Goal: Find specific page/section: Find specific page/section

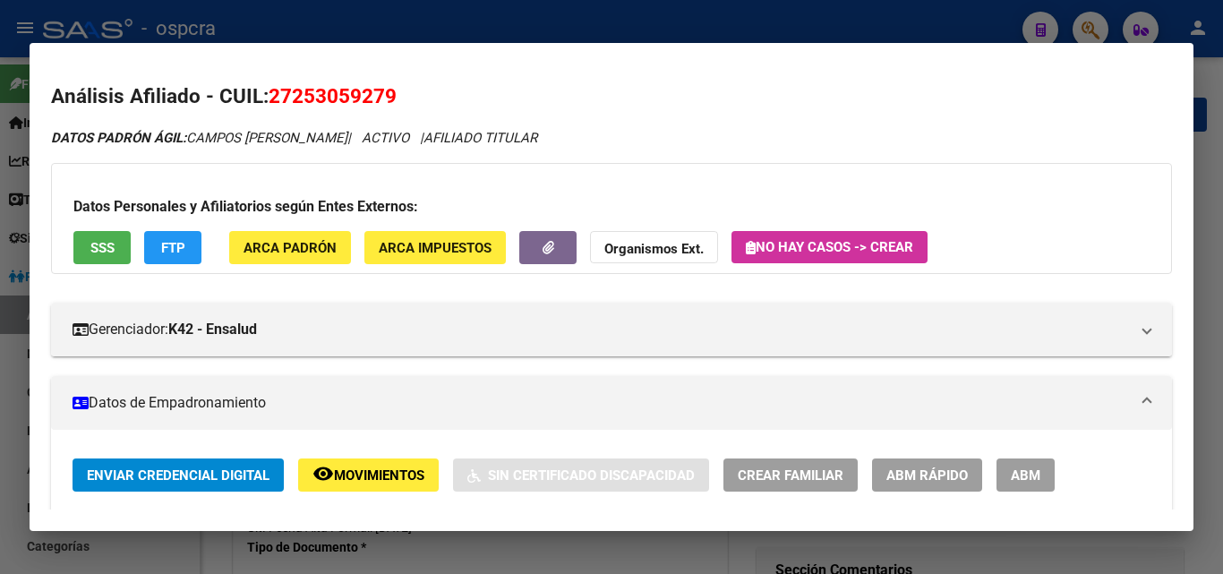
click at [0, 415] on div at bounding box center [611, 287] width 1223 height 574
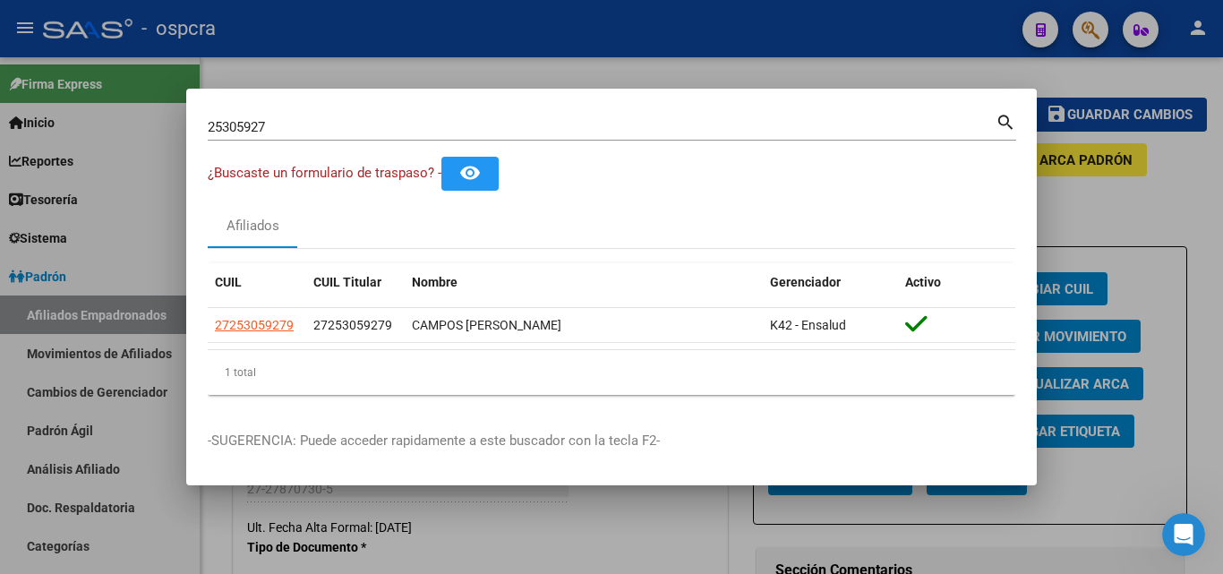
click at [7, 415] on div at bounding box center [611, 287] width 1223 height 574
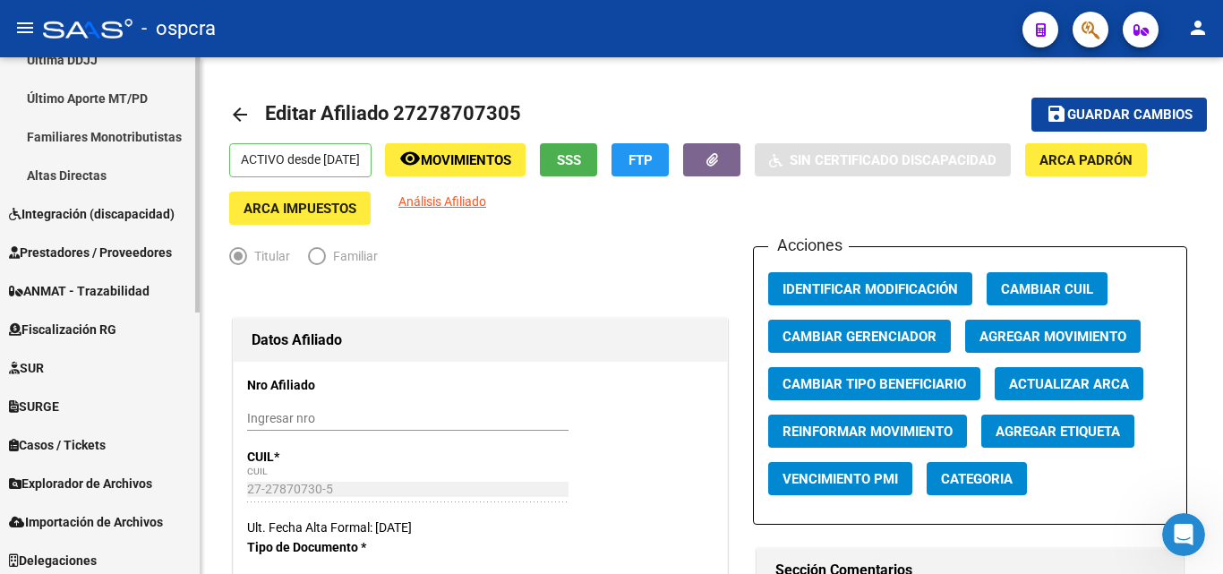
scroll to position [530, 0]
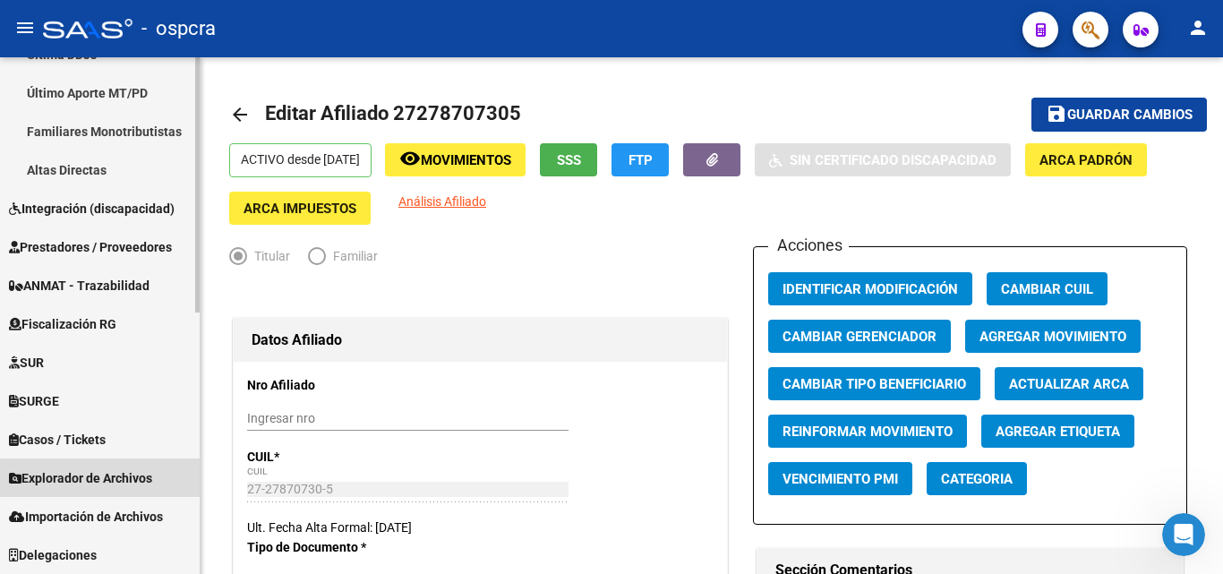
click at [101, 478] on span "Explorador de Archivos" at bounding box center [80, 478] width 143 height 20
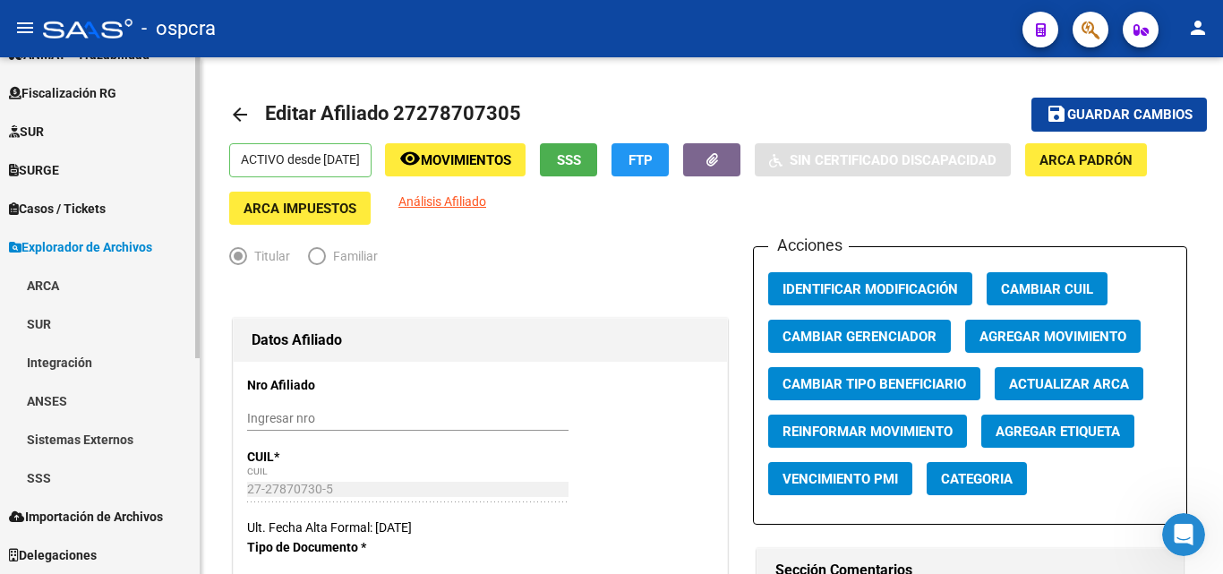
scroll to position [337, 0]
click at [53, 274] on link "ARCA" at bounding box center [100, 285] width 200 height 38
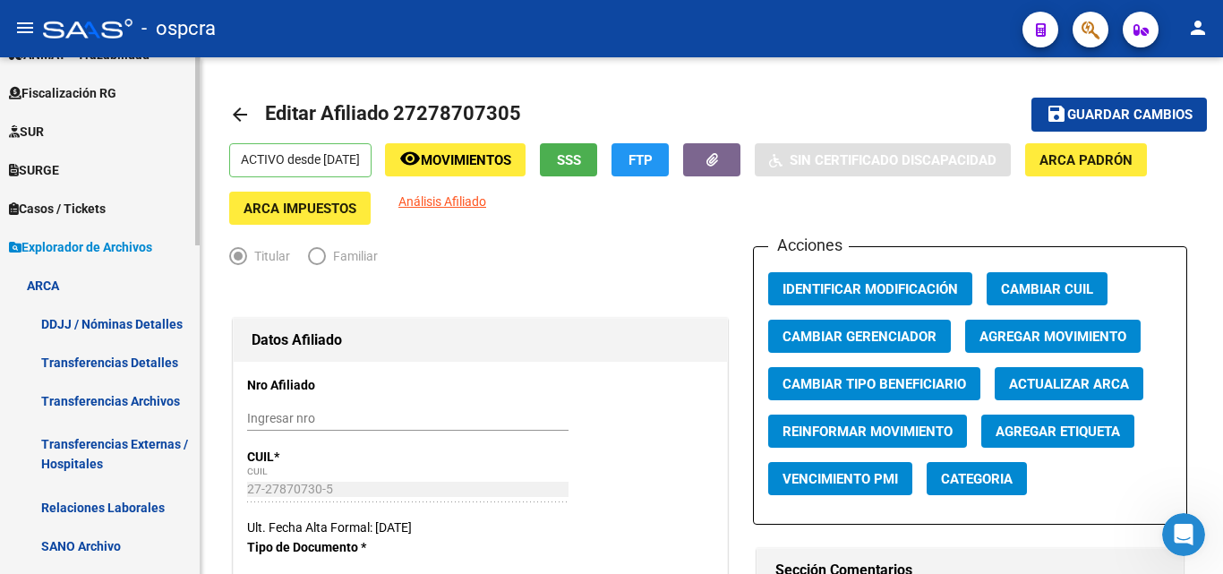
drag, startPoint x: 138, startPoint y: 504, endPoint x: 132, endPoint y: 482, distance: 23.0
click at [135, 501] on link "Relaciones Laborales" at bounding box center [100, 507] width 200 height 38
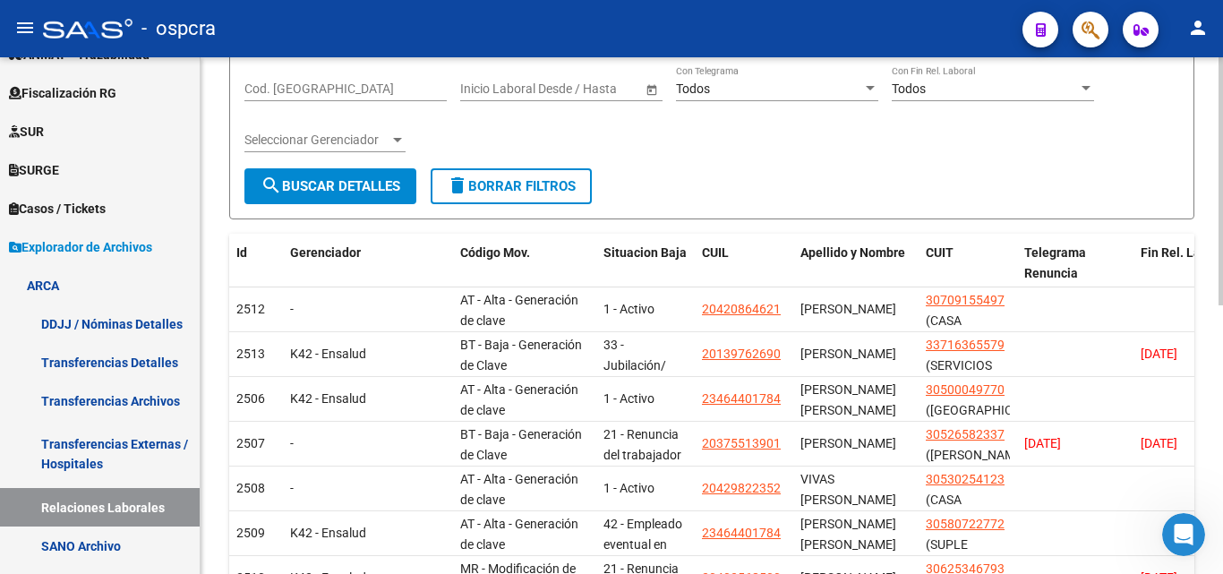
scroll to position [365, 0]
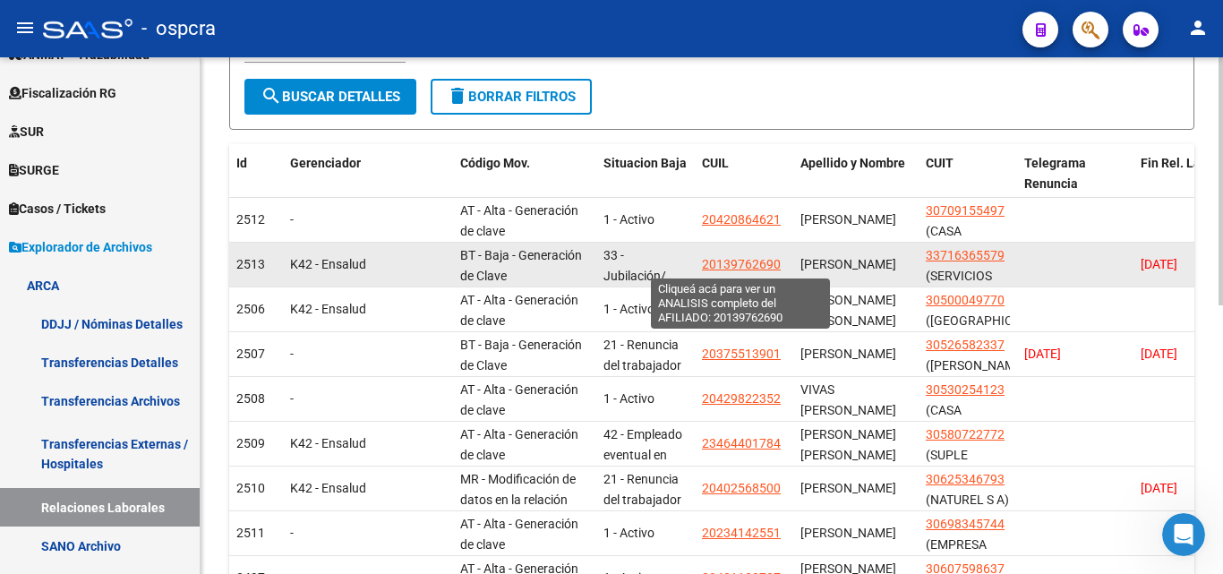
click at [743, 263] on span "20139762690" at bounding box center [741, 264] width 79 height 14
type textarea "20139762690"
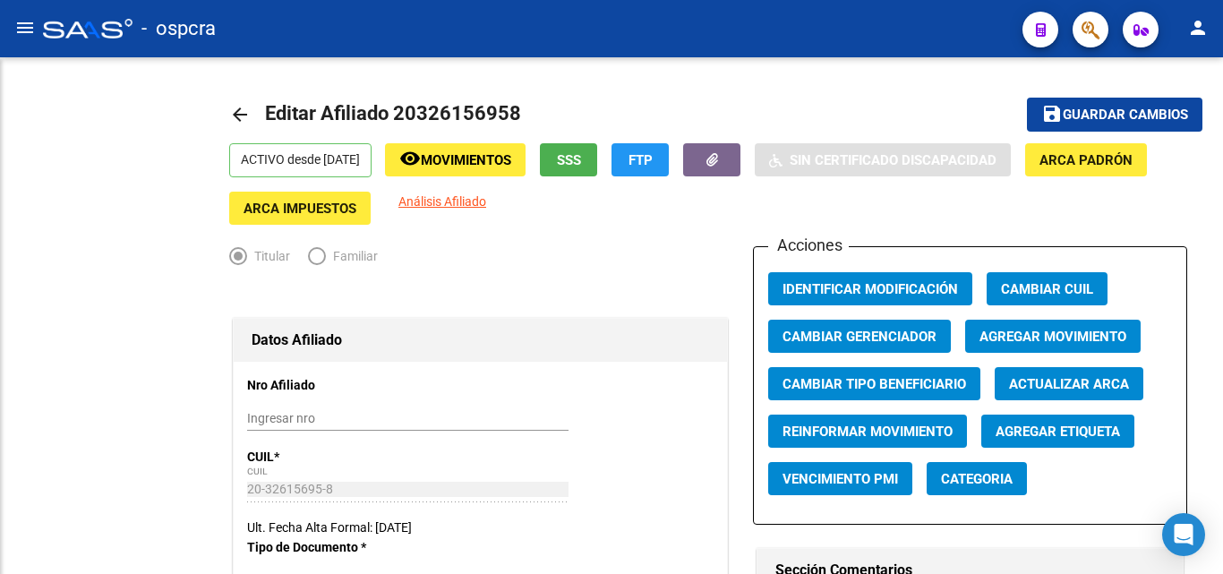
radio input "true"
type input "20-32615695-8"
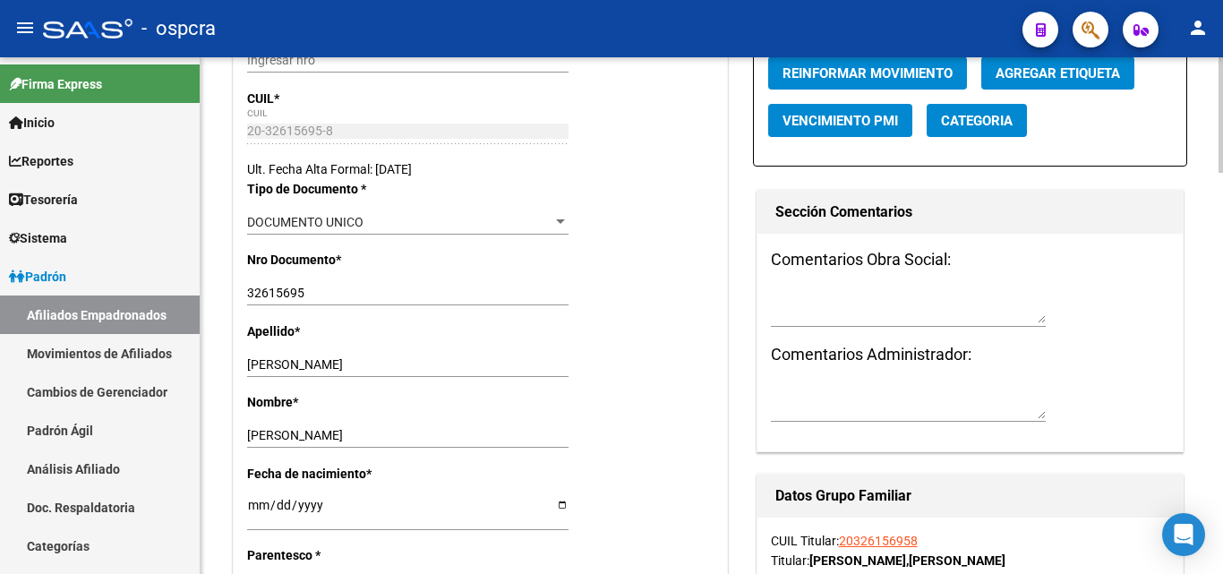
scroll to position [537, 0]
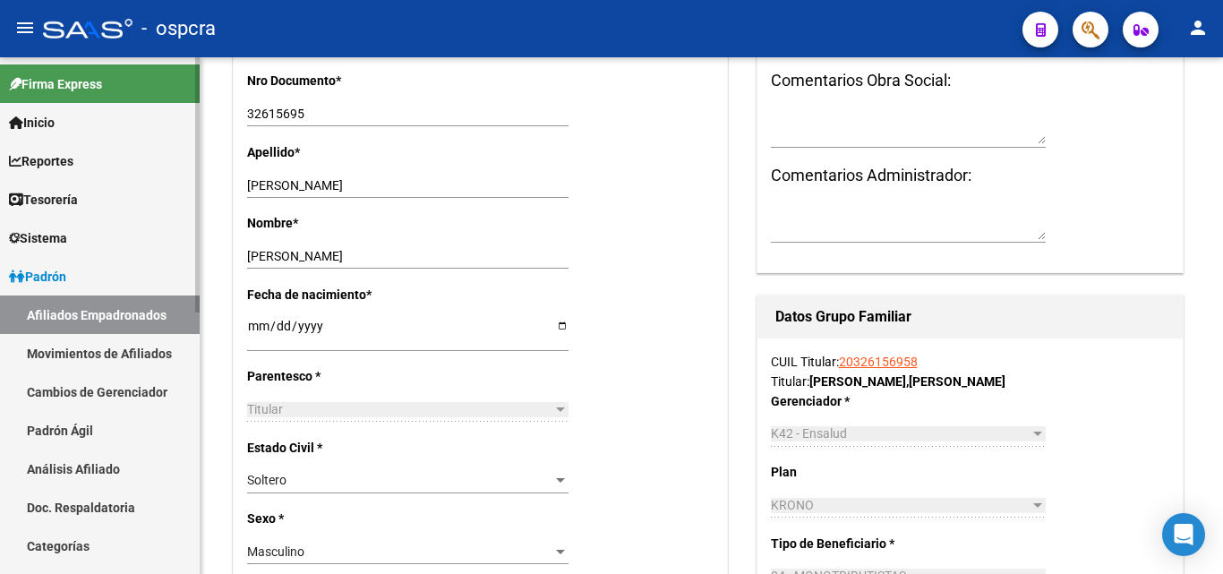
click at [104, 323] on link "Afiliados Empadronados" at bounding box center [100, 314] width 200 height 38
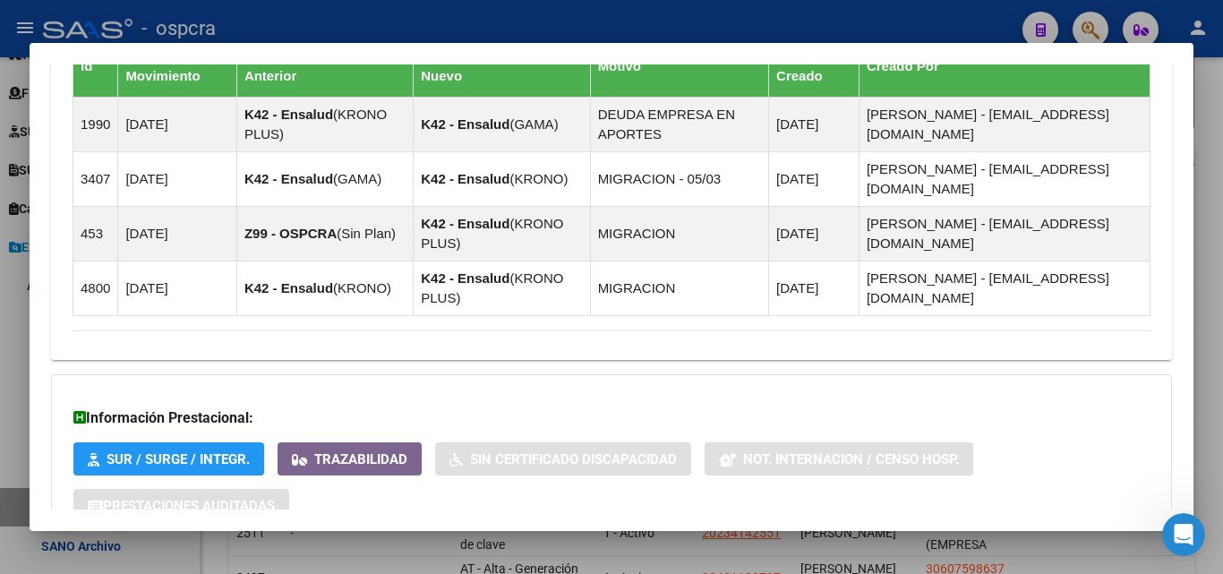
scroll to position [1164, 0]
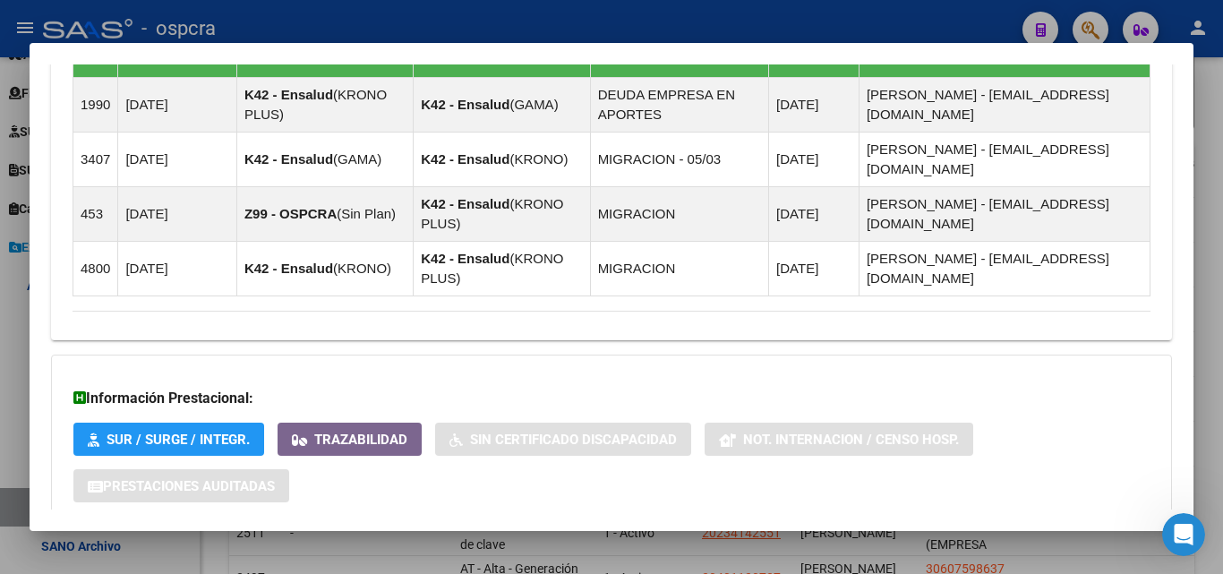
click at [0, 344] on div at bounding box center [611, 287] width 1223 height 574
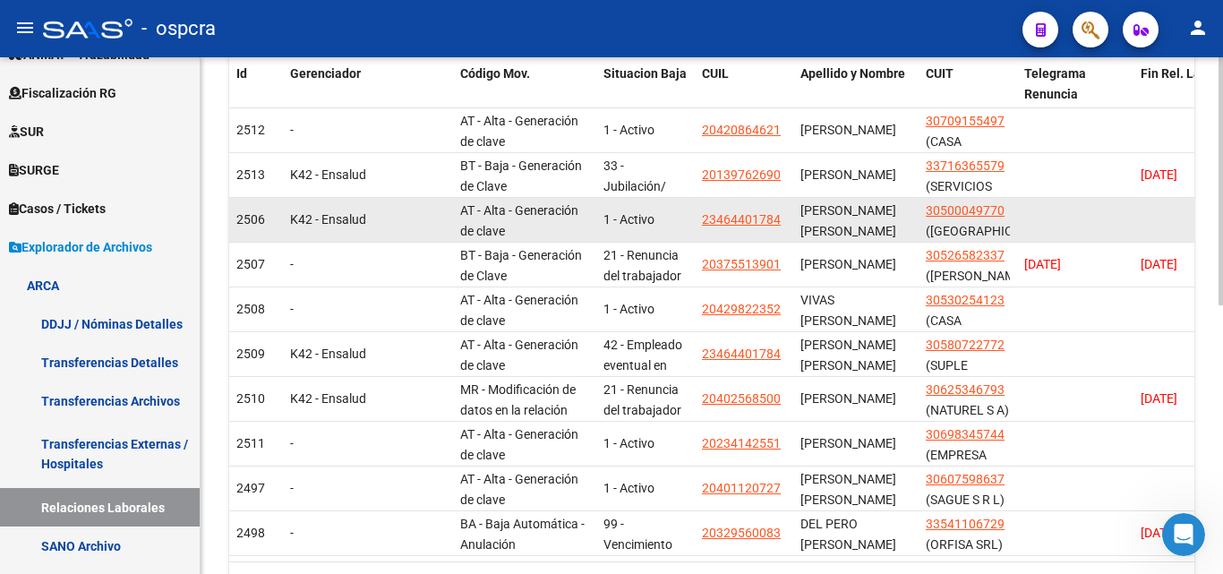
scroll to position [544, 0]
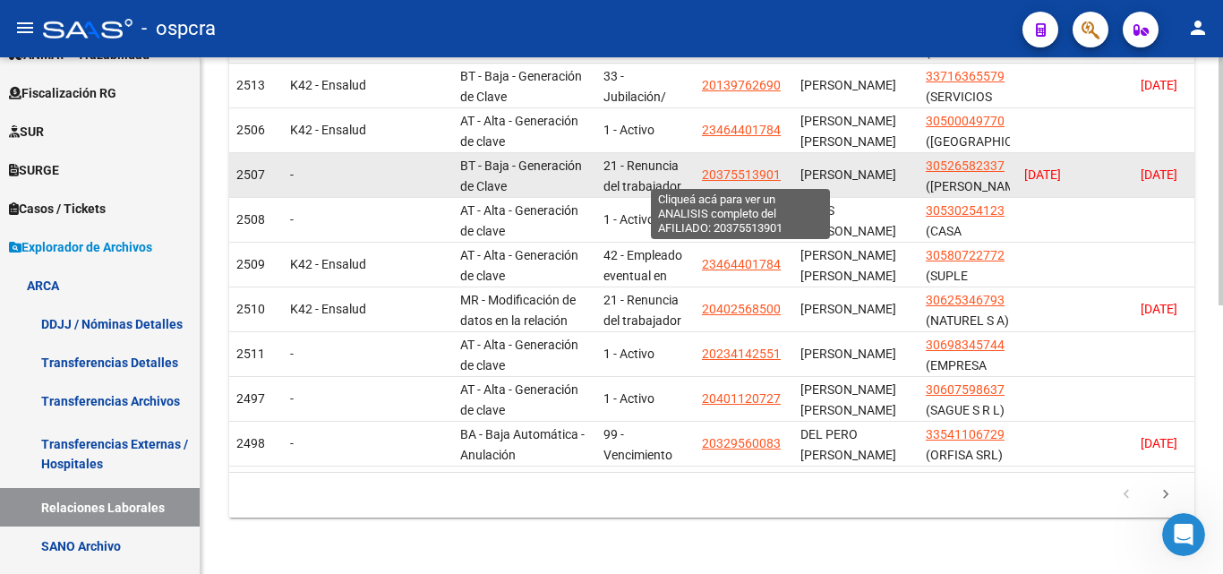
click at [730, 175] on span "20375513901" at bounding box center [741, 174] width 79 height 14
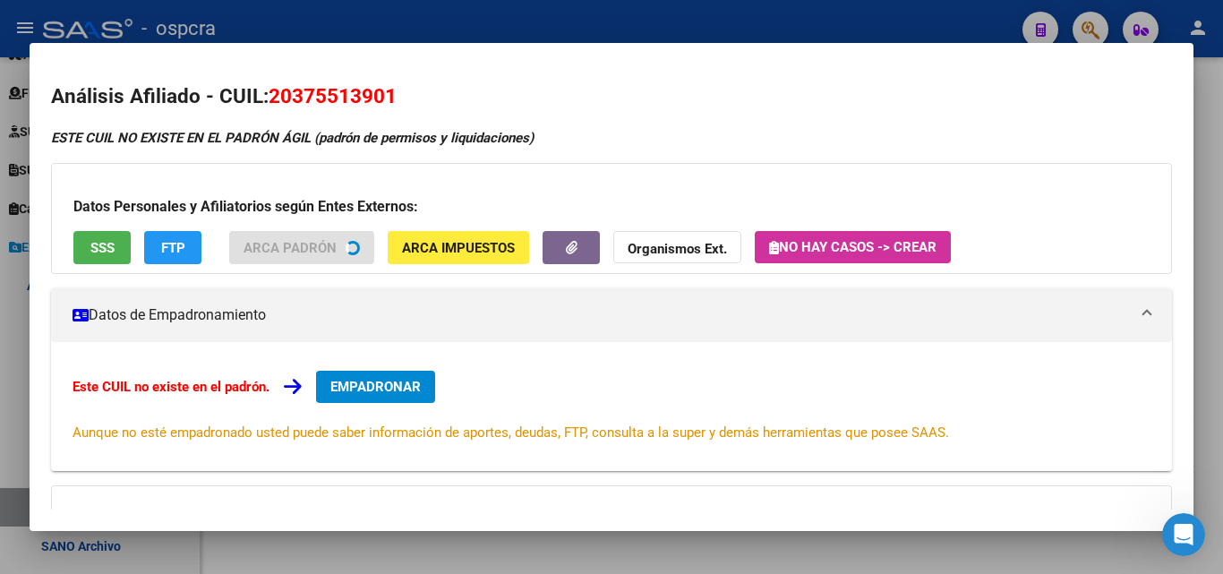
click at [0, 356] on div at bounding box center [611, 287] width 1223 height 574
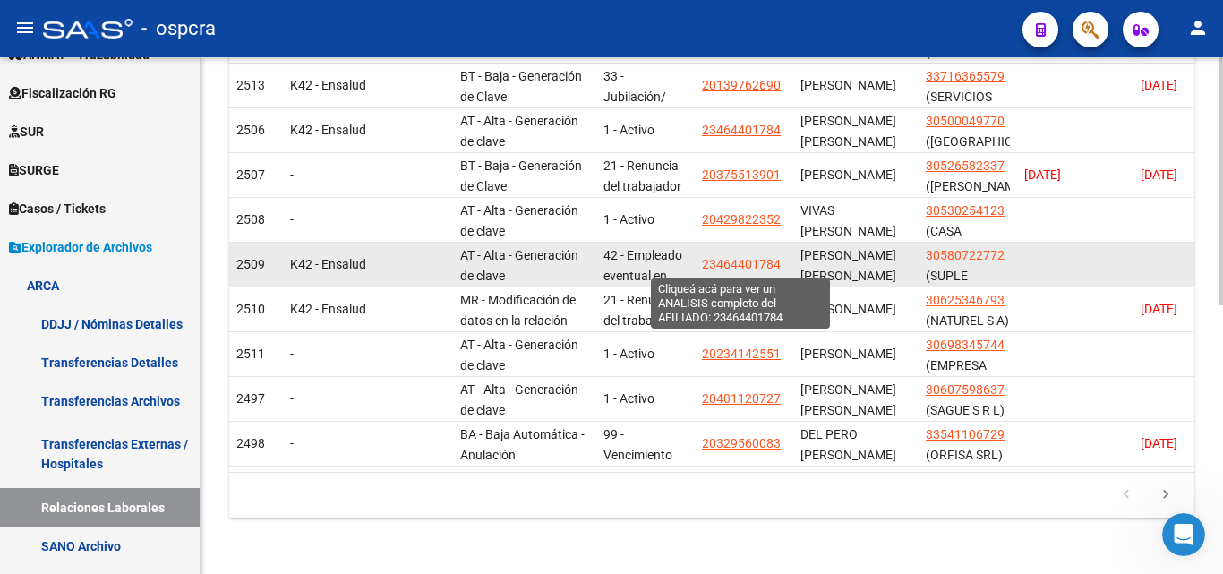
click at [737, 263] on span "23464401784" at bounding box center [741, 264] width 79 height 14
type textarea "23464401784"
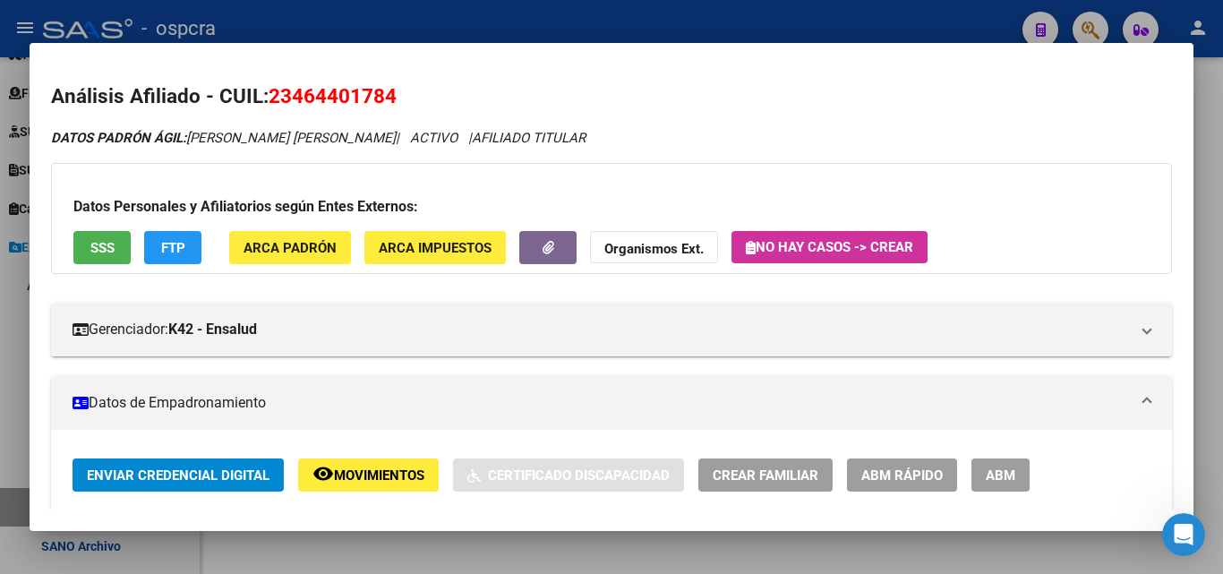
click at [0, 312] on div at bounding box center [611, 287] width 1223 height 574
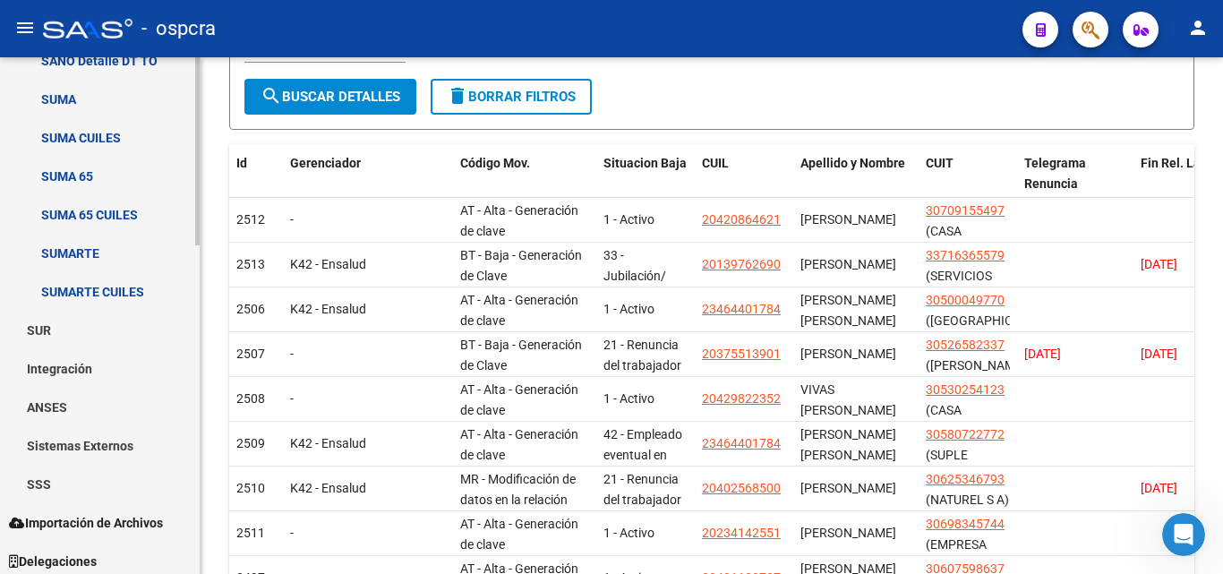
scroll to position [906, 0]
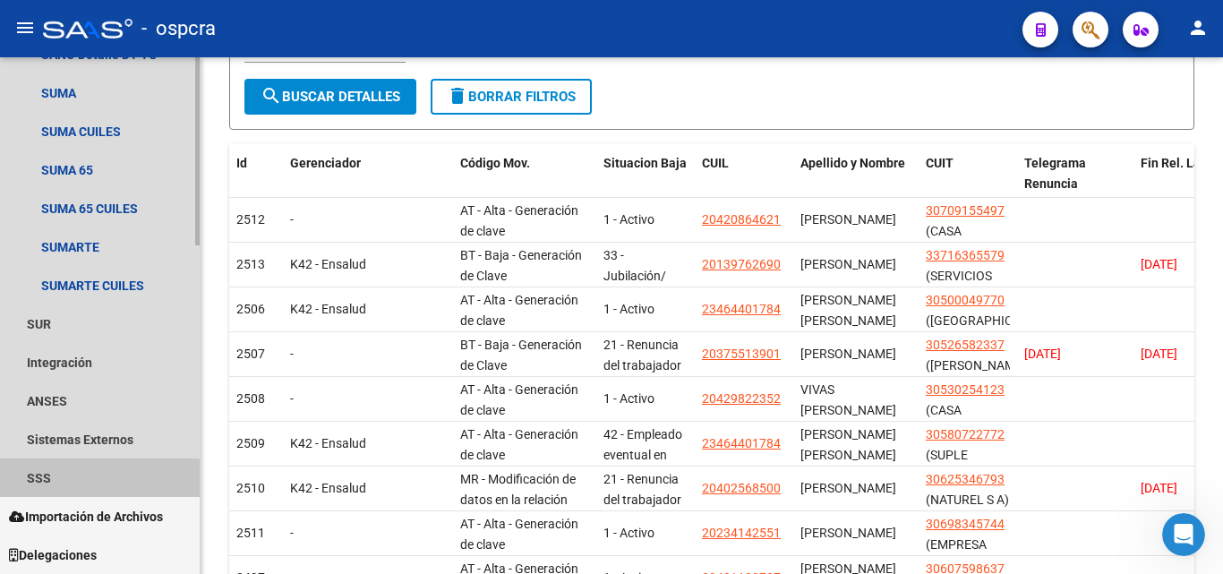
click at [87, 479] on link "SSS" at bounding box center [100, 477] width 200 height 38
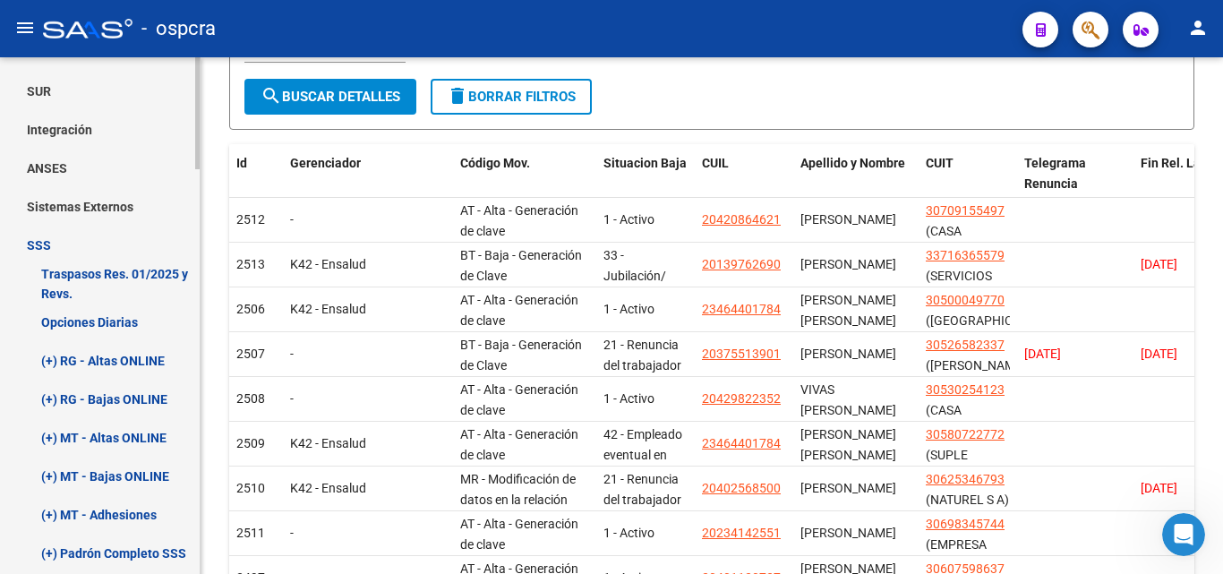
scroll to position [1174, 0]
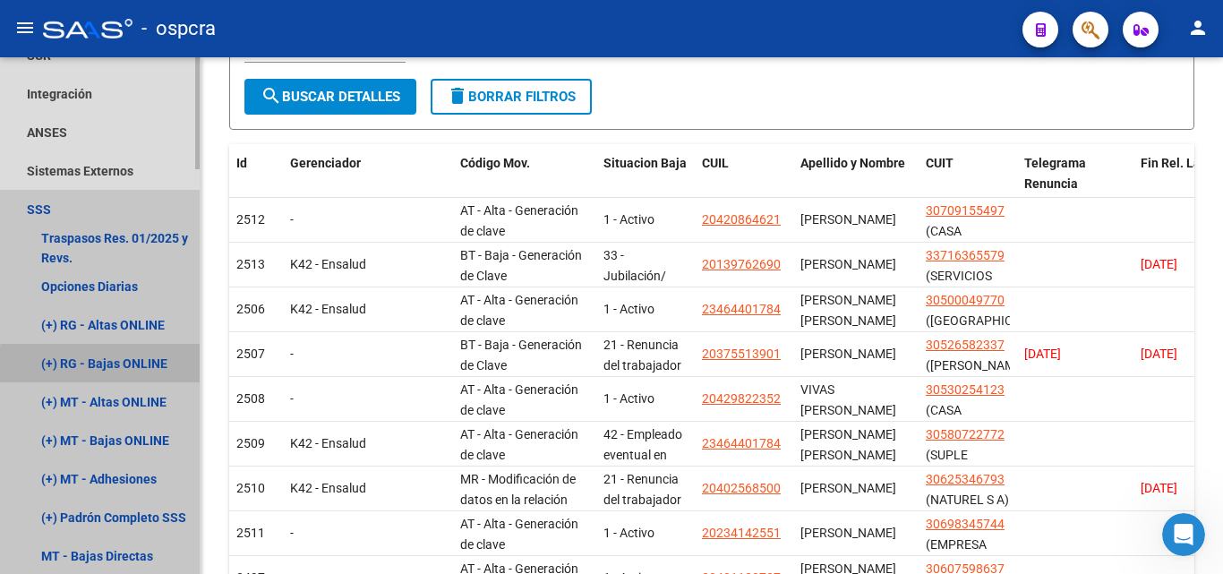
click at [155, 375] on link "(+) RG - Bajas ONLINE" at bounding box center [100, 363] width 200 height 38
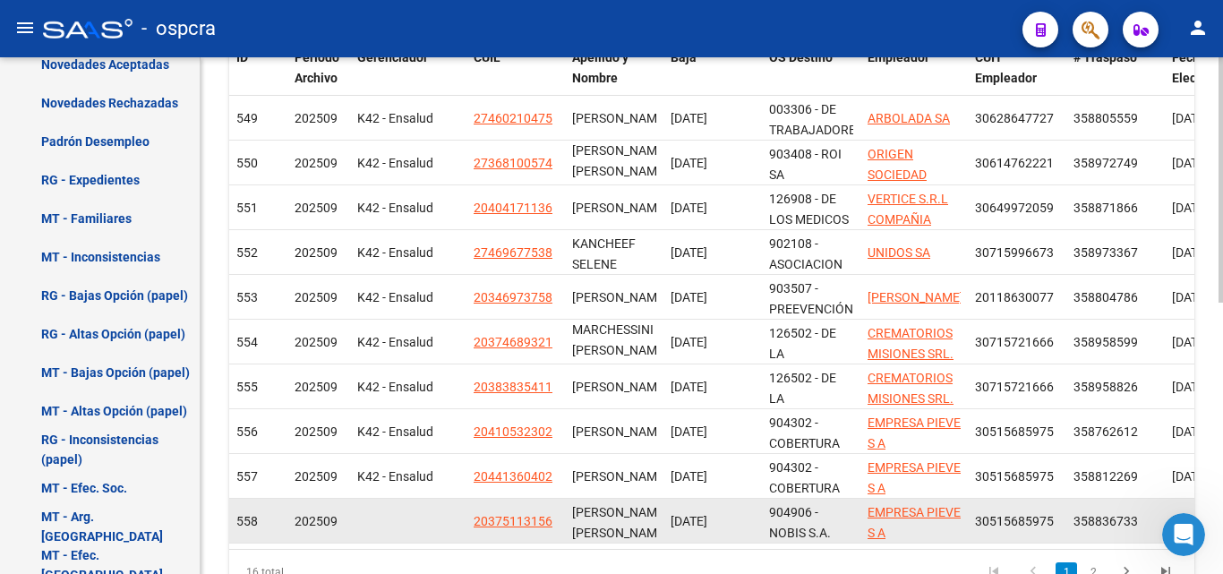
scroll to position [573, 0]
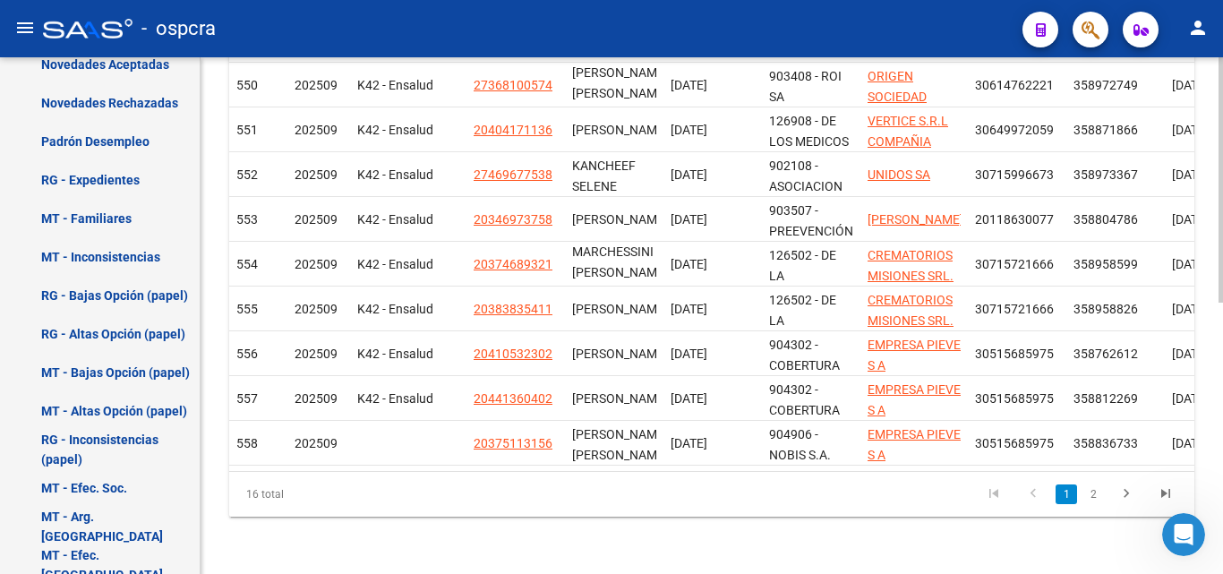
click at [1074, 493] on link "1" at bounding box center [1065, 494] width 21 height 20
click at [1092, 497] on link "2" at bounding box center [1092, 494] width 21 height 20
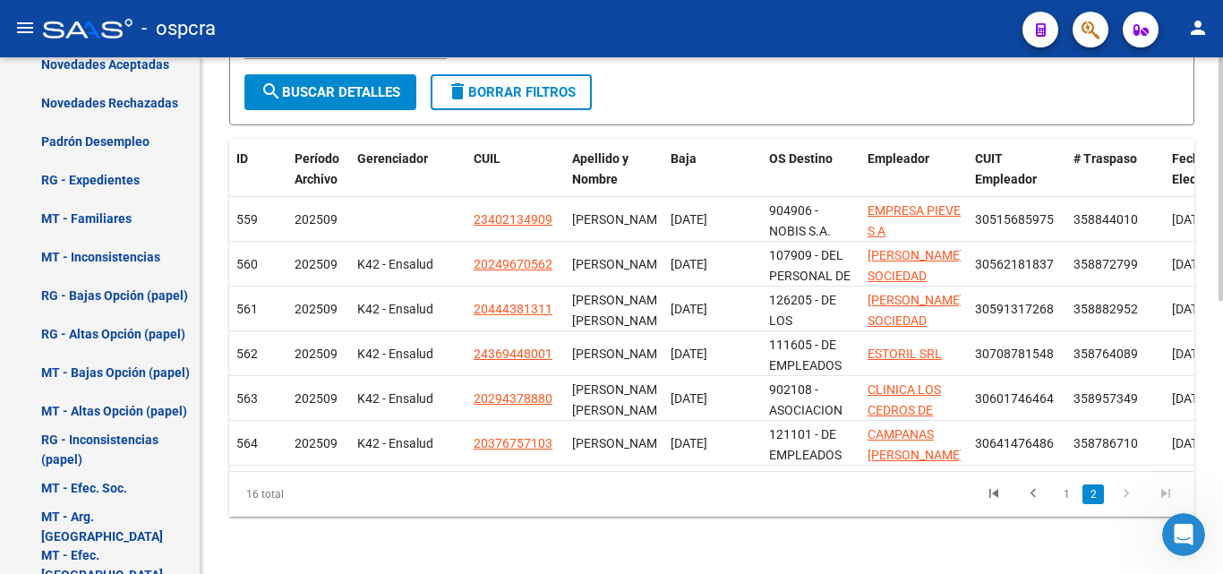
scroll to position [394, 0]
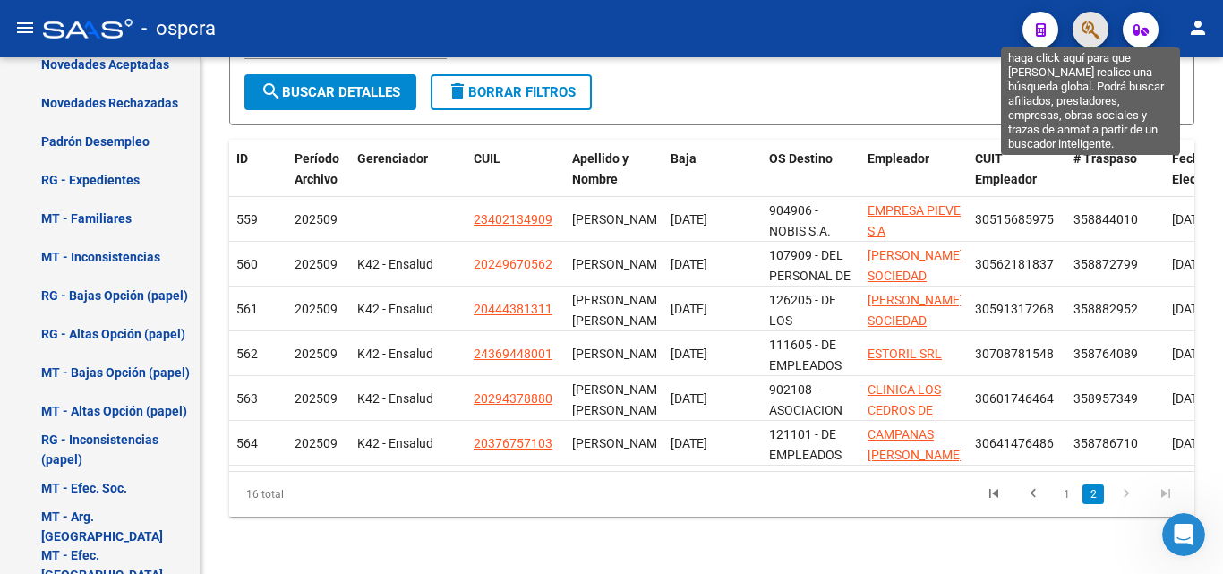
click at [1086, 30] on icon "button" at bounding box center [1090, 30] width 18 height 21
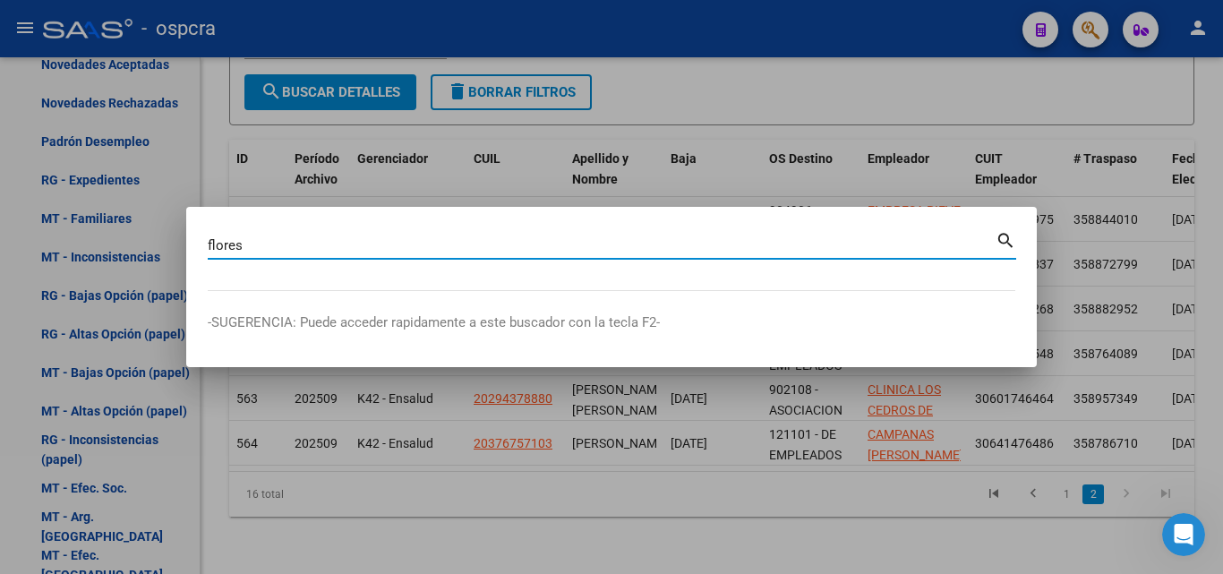
type input "flores"
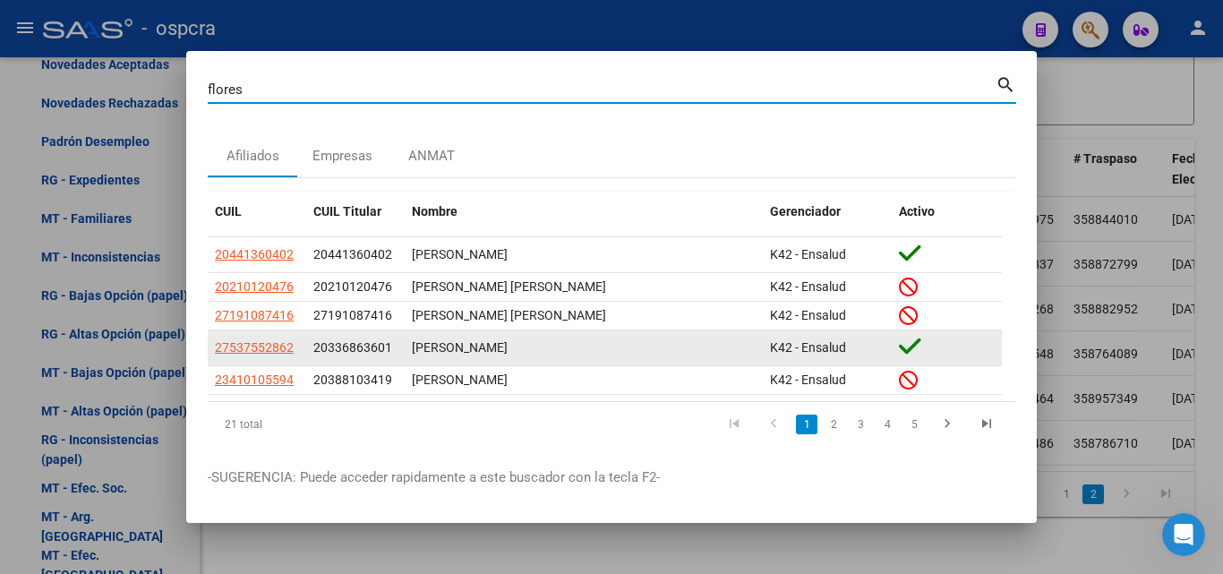
scroll to position [32, 0]
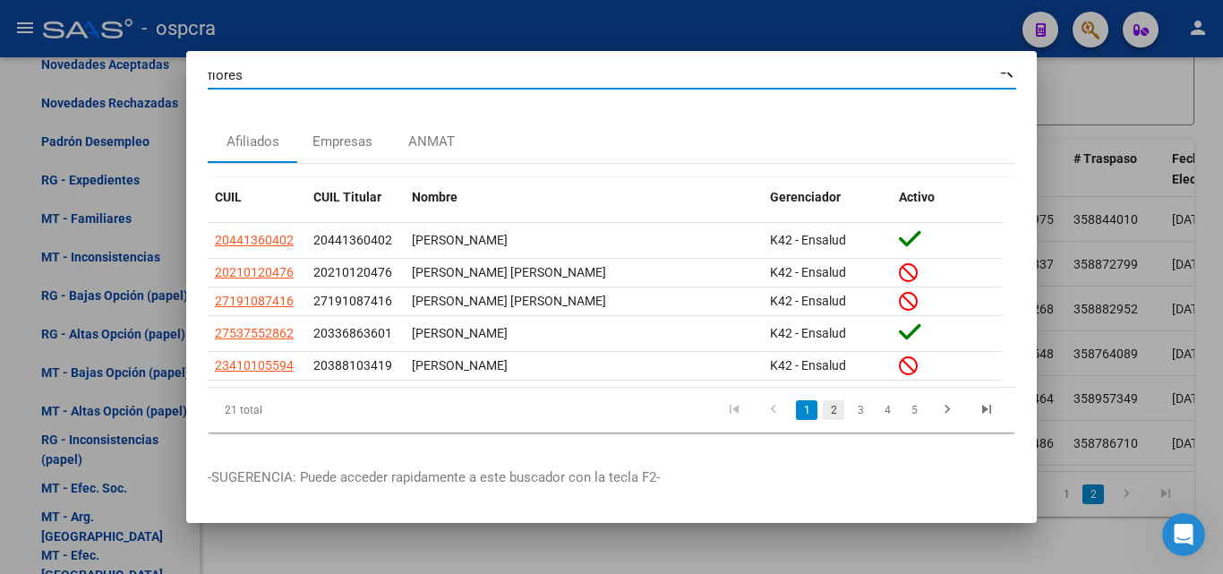
click at [823, 400] on link "2" at bounding box center [833, 410] width 21 height 20
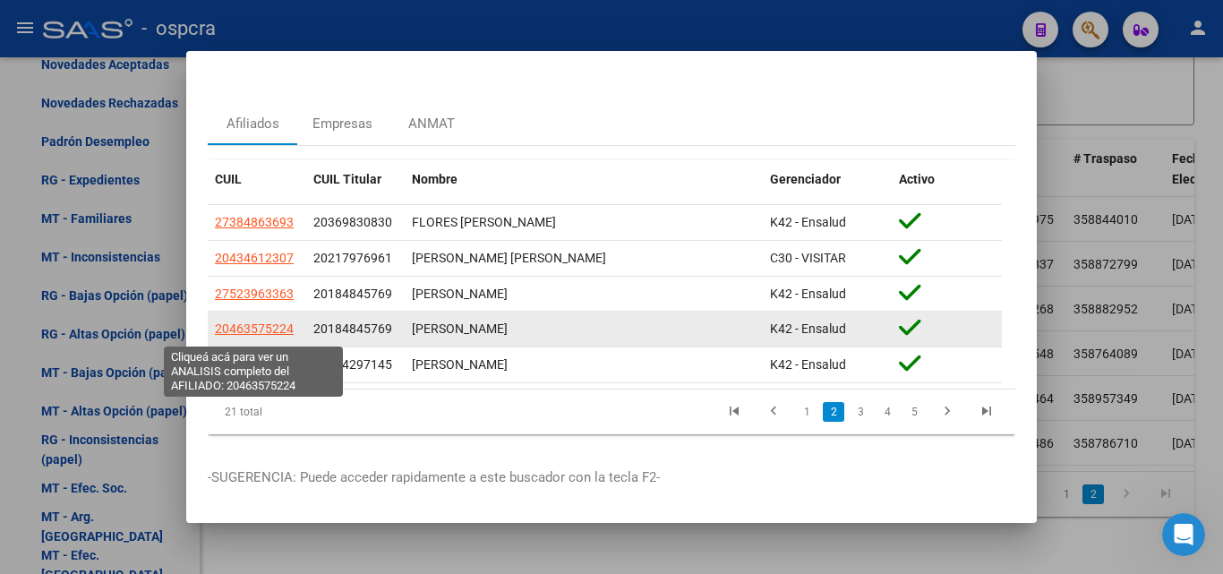
click at [259, 333] on span "20463575224" at bounding box center [254, 328] width 79 height 14
type textarea "20463575224"
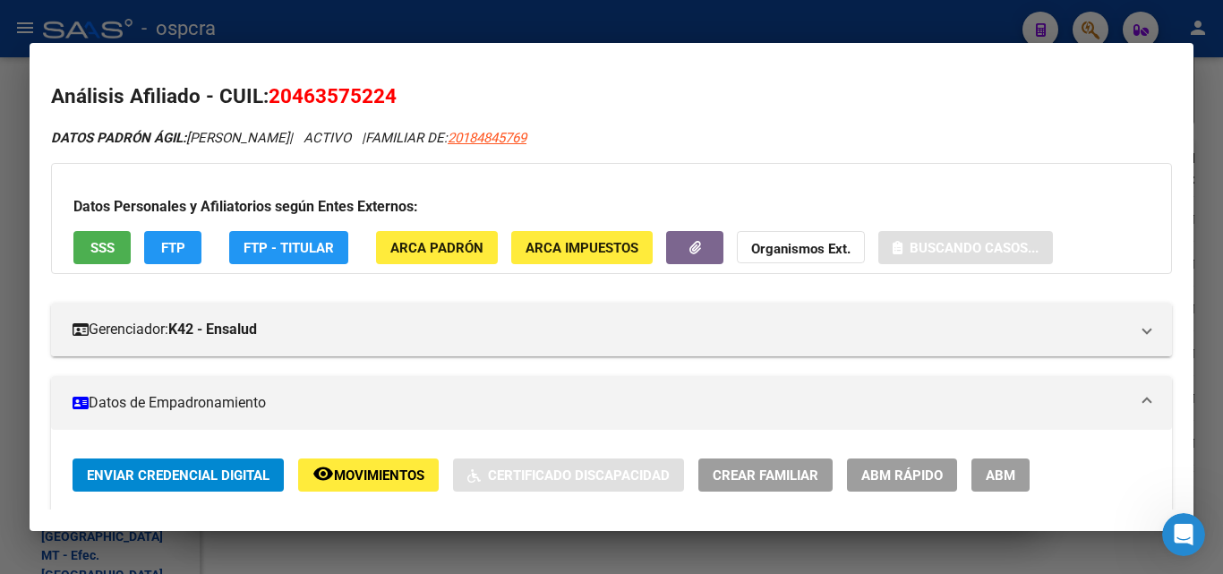
drag, startPoint x: 294, startPoint y: 90, endPoint x: 389, endPoint y: 90, distance: 94.9
click at [389, 90] on span "20463575224" at bounding box center [333, 95] width 128 height 23
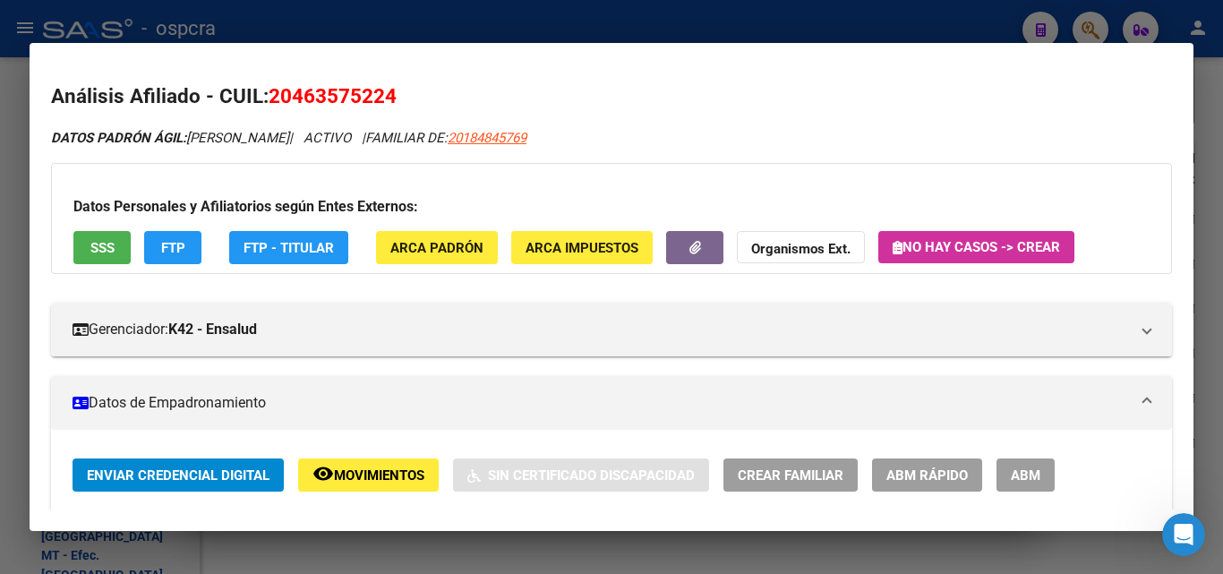
copy span "46357522"
